Goal: Task Accomplishment & Management: Manage account settings

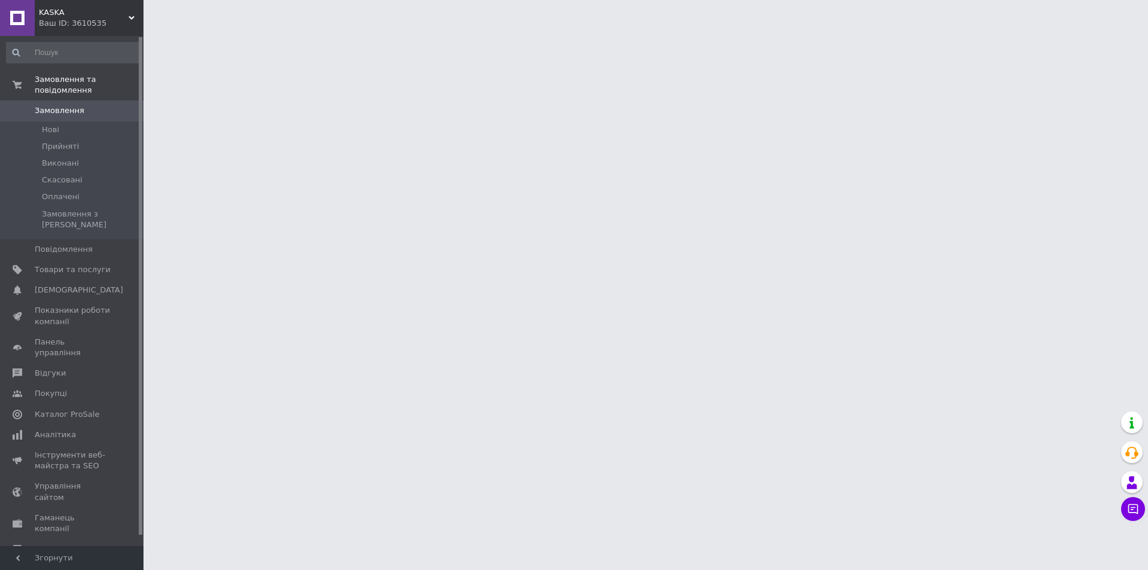
click at [248, 30] on html "KASKA Ваш ID: 3610535 Сайт KASKA Кабінет покупця Перевірити стан системи Сторін…" at bounding box center [574, 15] width 1148 height 30
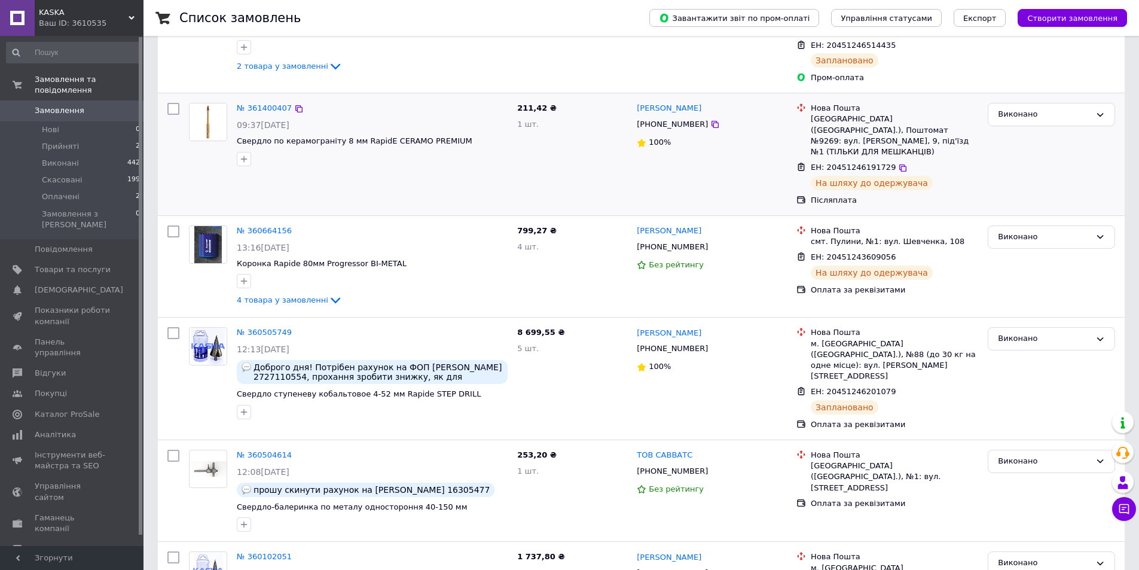
scroll to position [120, 0]
